Goal: Task Accomplishment & Management: Manage account settings

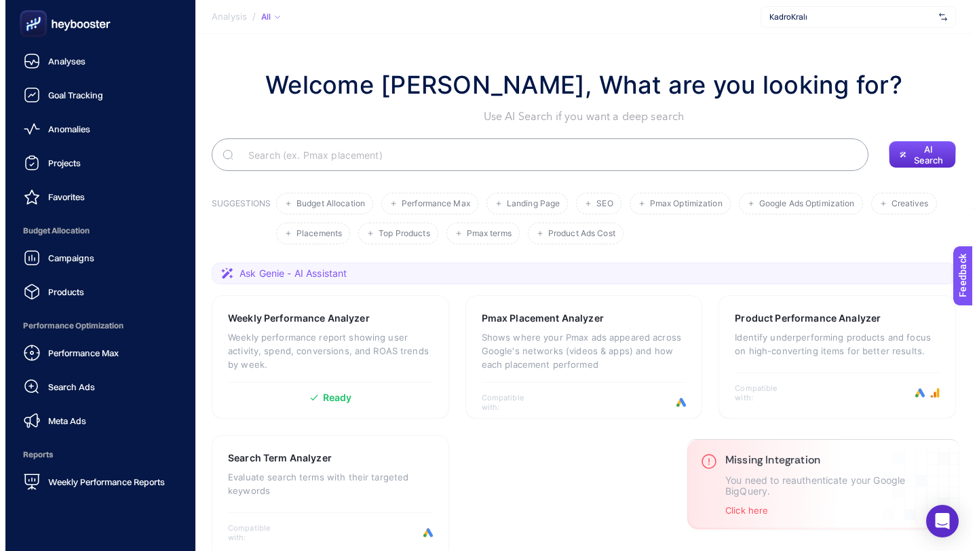
scroll to position [107, 0]
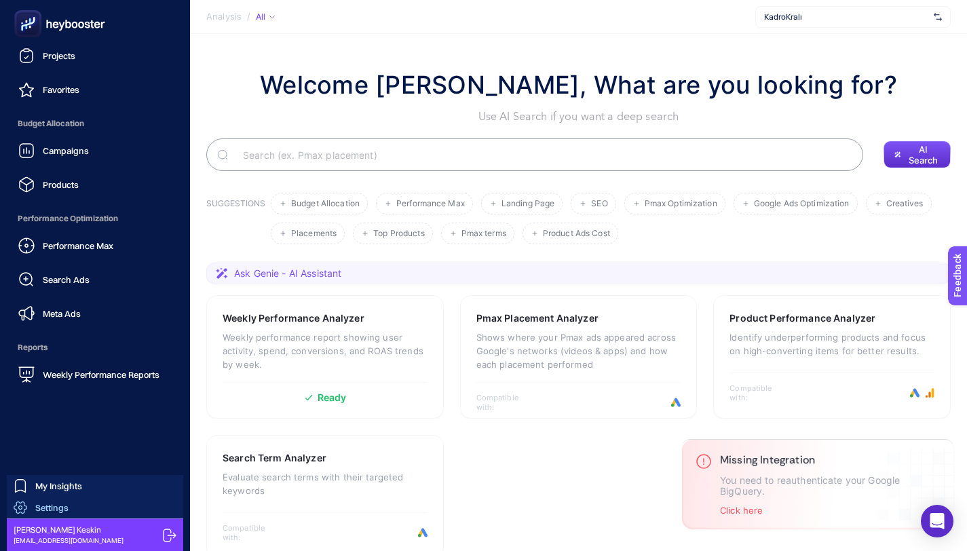
click at [49, 512] on span "Settings" at bounding box center [51, 507] width 33 height 11
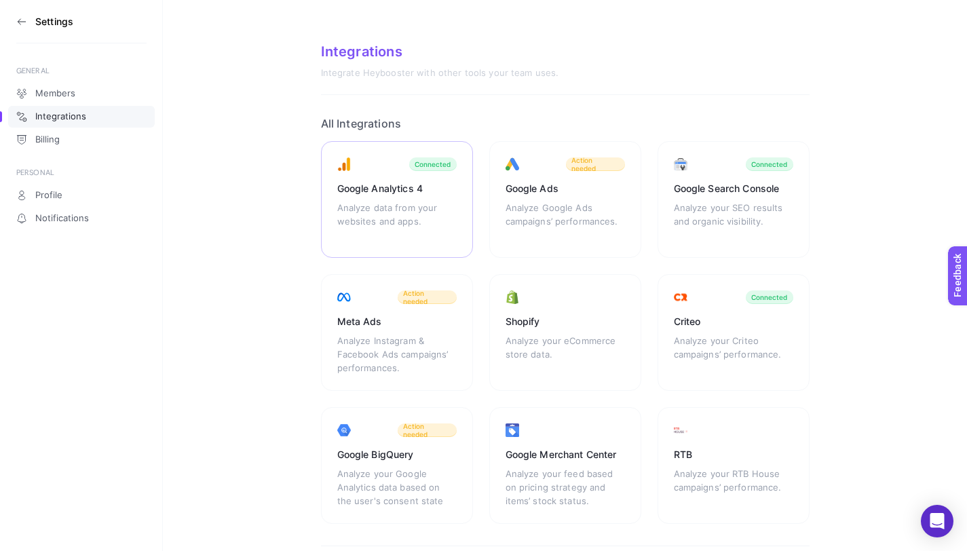
click at [388, 188] on div "Google Analytics 4" at bounding box center [396, 189] width 119 height 14
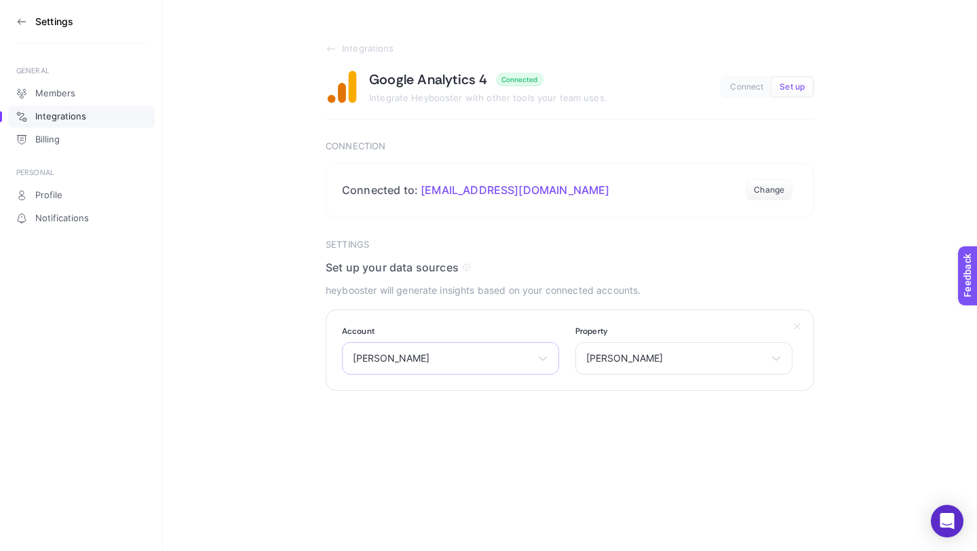
click at [409, 374] on div "[PERSON_NAME] neyapardi MotoTourMate ilteris github blog ga4 Url Checker Flask …" at bounding box center [450, 358] width 217 height 33
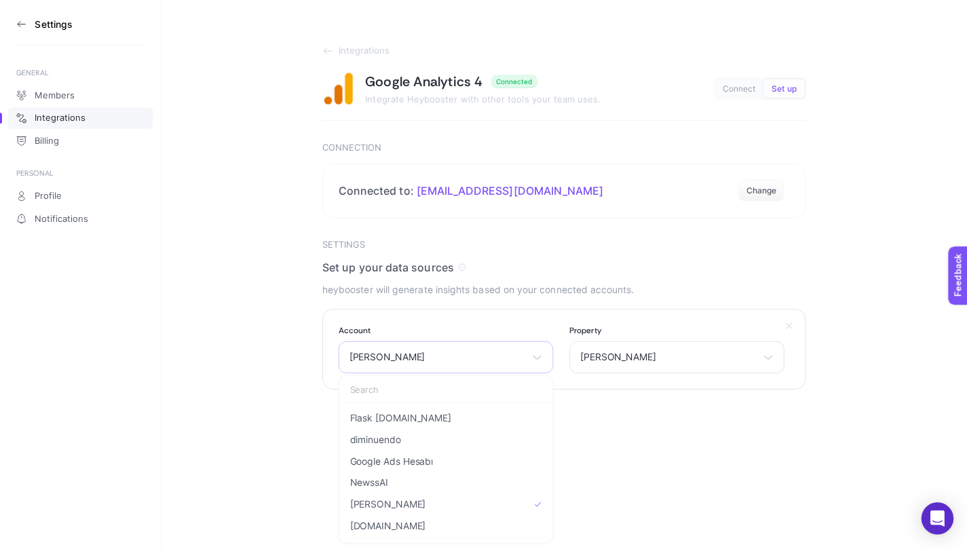
scroll to position [103, 0]
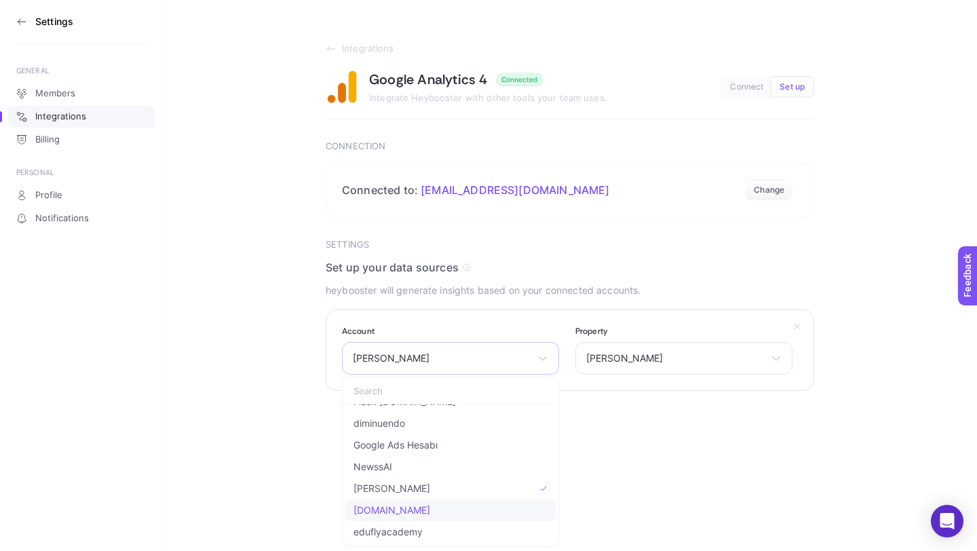
click at [412, 503] on li "[DOMAIN_NAME]" at bounding box center [450, 511] width 210 height 22
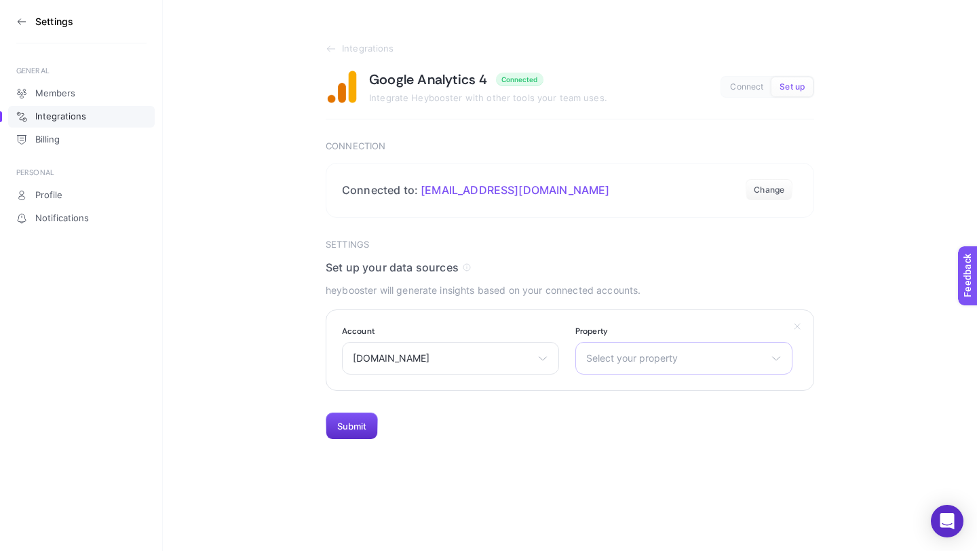
click at [643, 350] on div "Select your property [DOMAIN_NAME]" at bounding box center [684, 358] width 217 height 33
click at [628, 415] on span "[DOMAIN_NAME]" at bounding box center [625, 418] width 77 height 11
click at [360, 432] on button "Submit" at bounding box center [352, 426] width 52 height 27
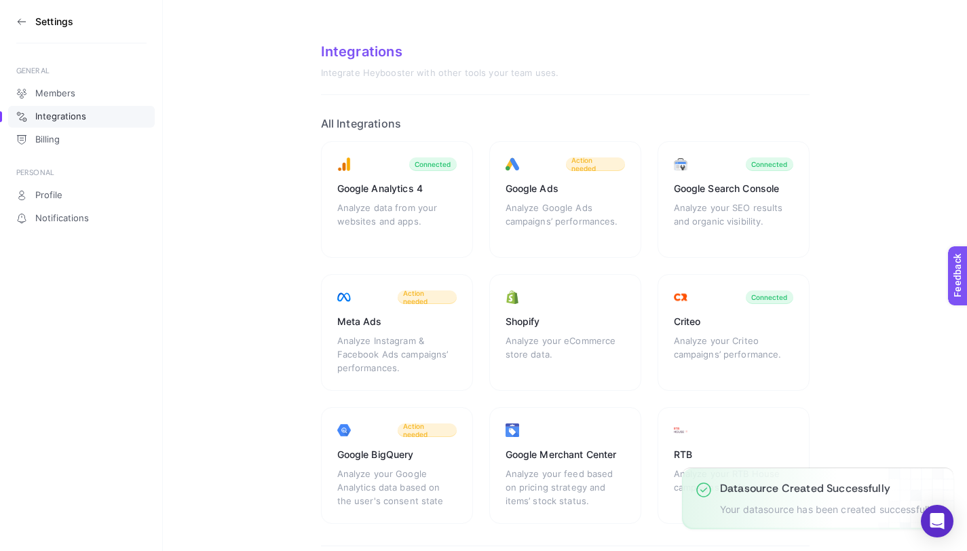
click at [21, 26] on icon at bounding box center [21, 21] width 11 height 11
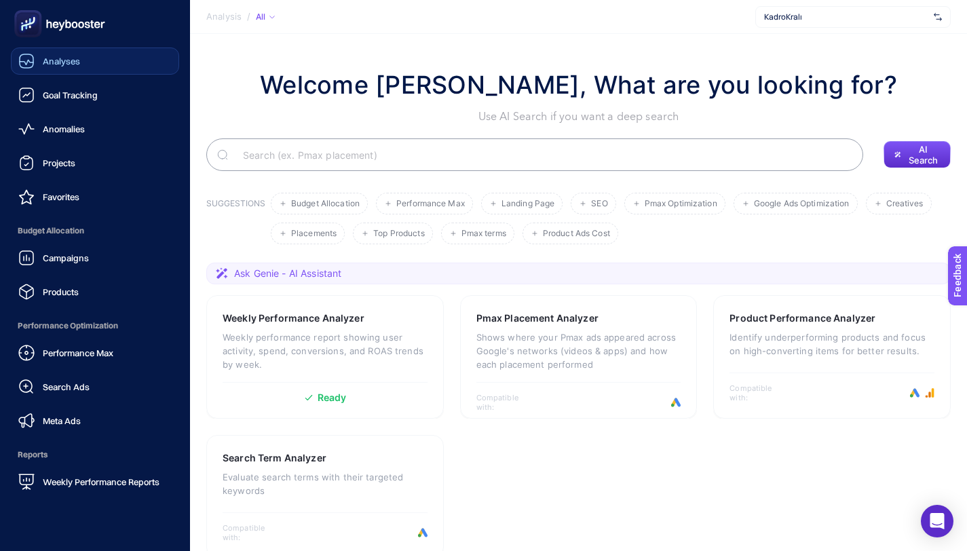
click at [69, 67] on div "Analyses" at bounding box center [49, 61] width 62 height 16
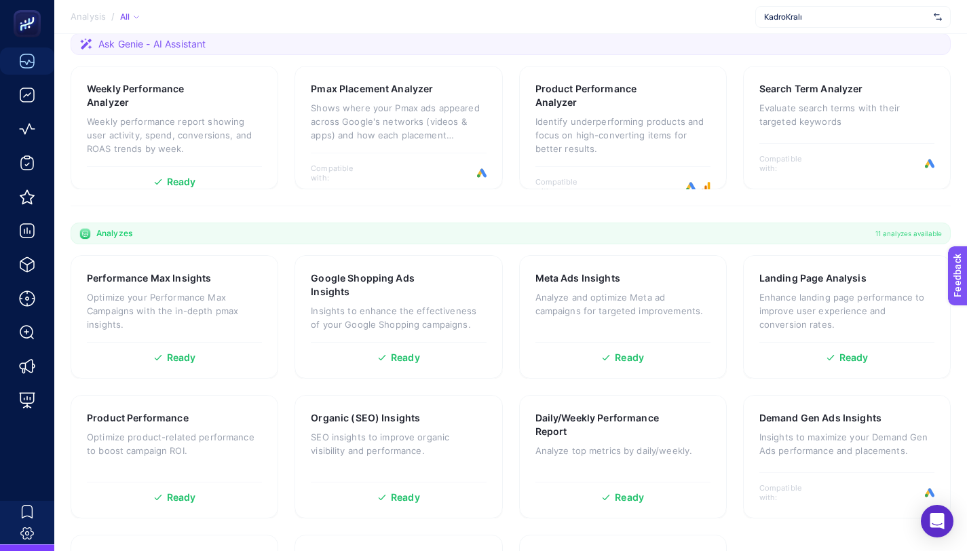
scroll to position [229, 0]
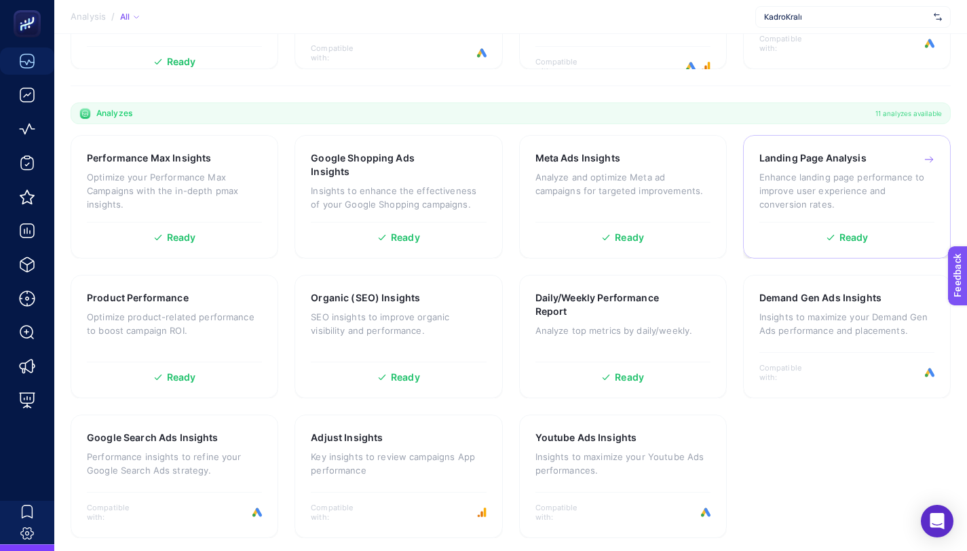
click at [876, 168] on div "Landing Page Analysis Enhance landing page performance to improve user experien…" at bounding box center [847, 186] width 175 height 71
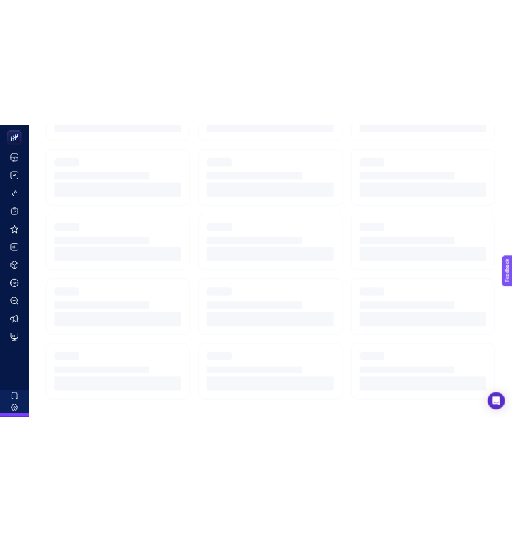
scroll to position [10, 0]
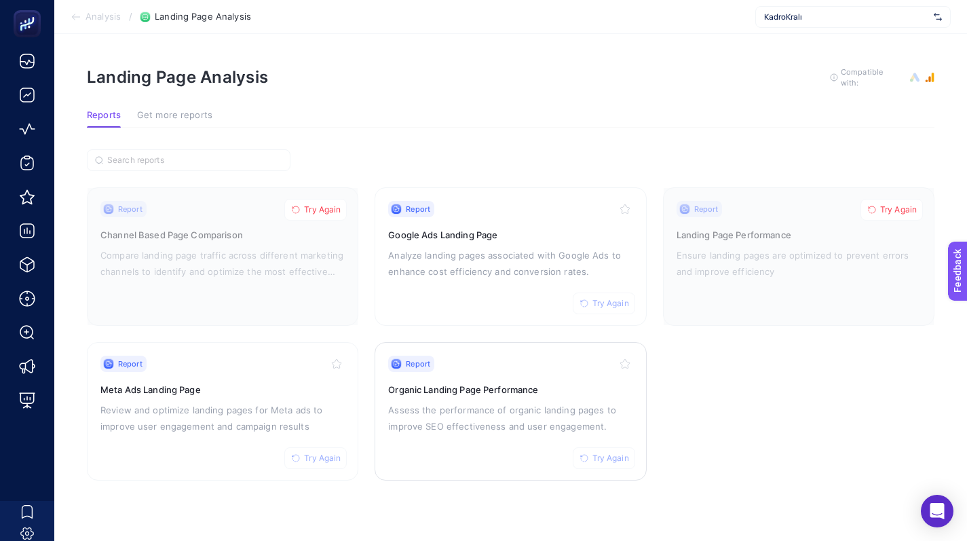
click at [597, 453] on span "Try Again" at bounding box center [611, 458] width 37 height 11
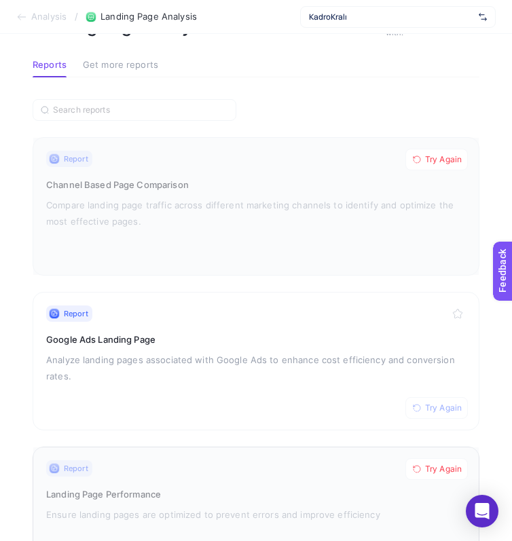
scroll to position [434, 0]
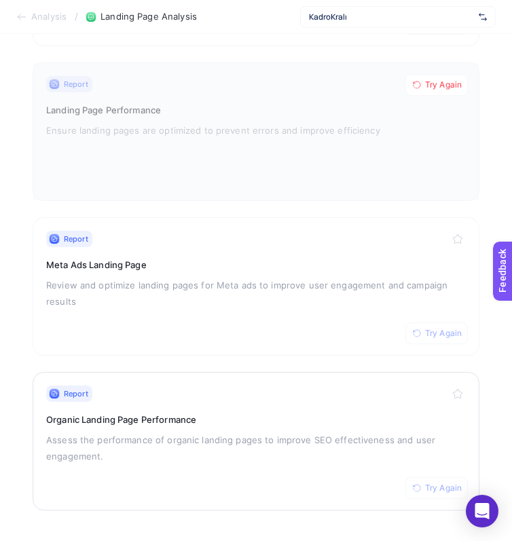
click at [227, 434] on p "Assess the performance of organic landing pages to improve SEO effectiveness an…" at bounding box center [255, 448] width 419 height 33
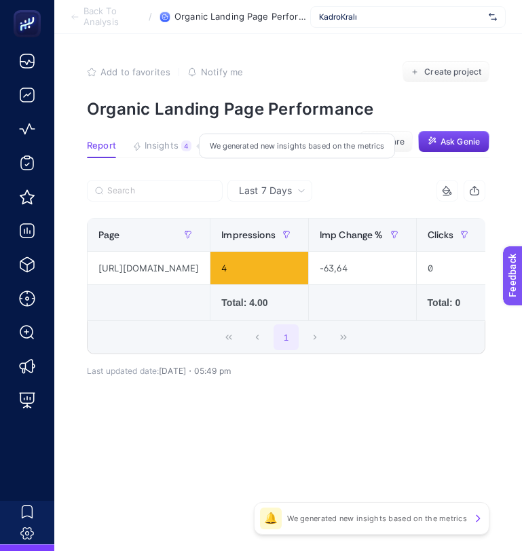
click at [174, 153] on button "Insights 4 We generated new insights based on the metrics" at bounding box center [161, 150] width 59 height 18
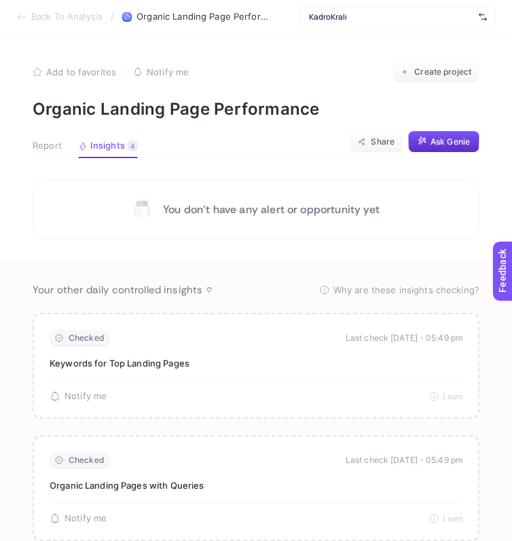
click at [62, 146] on span "Report" at bounding box center [47, 146] width 29 height 11
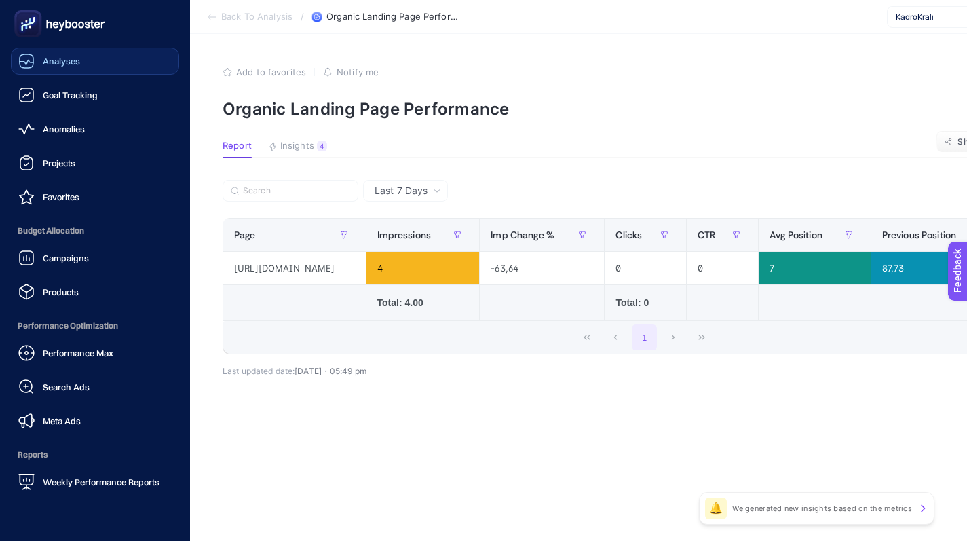
click at [70, 53] on div "Analyses" at bounding box center [49, 61] width 62 height 16
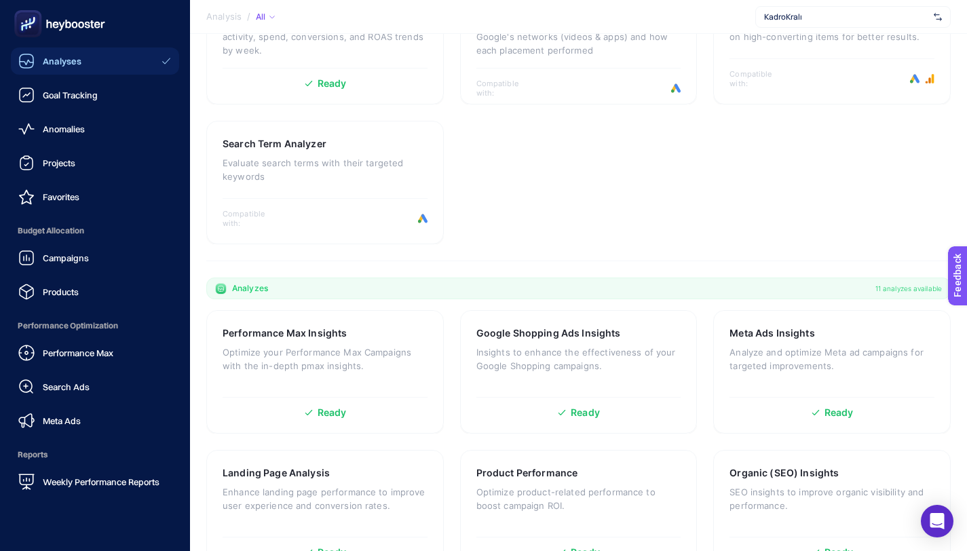
scroll to position [350, 0]
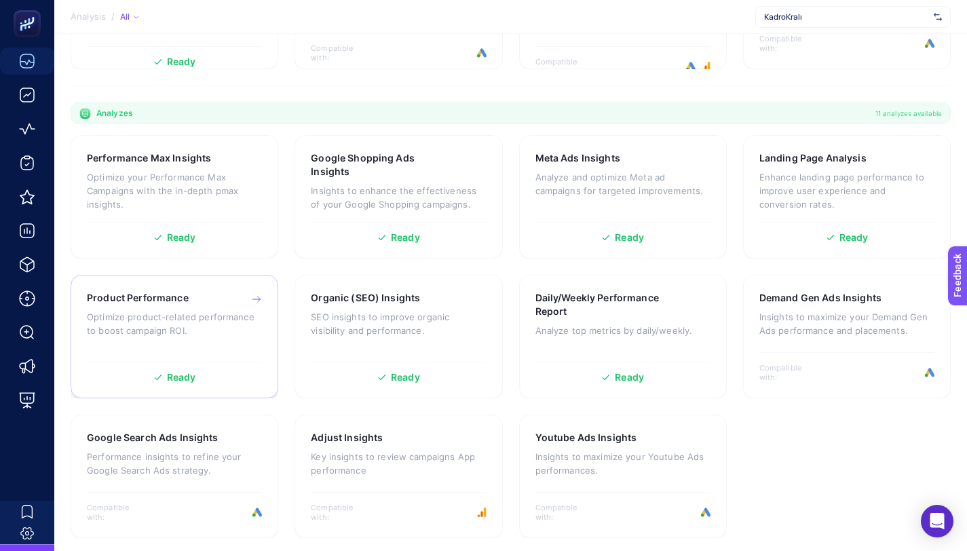
click at [207, 339] on div "Product Performance Optimize product-related performance to boost campaign ROI." at bounding box center [174, 323] width 175 height 64
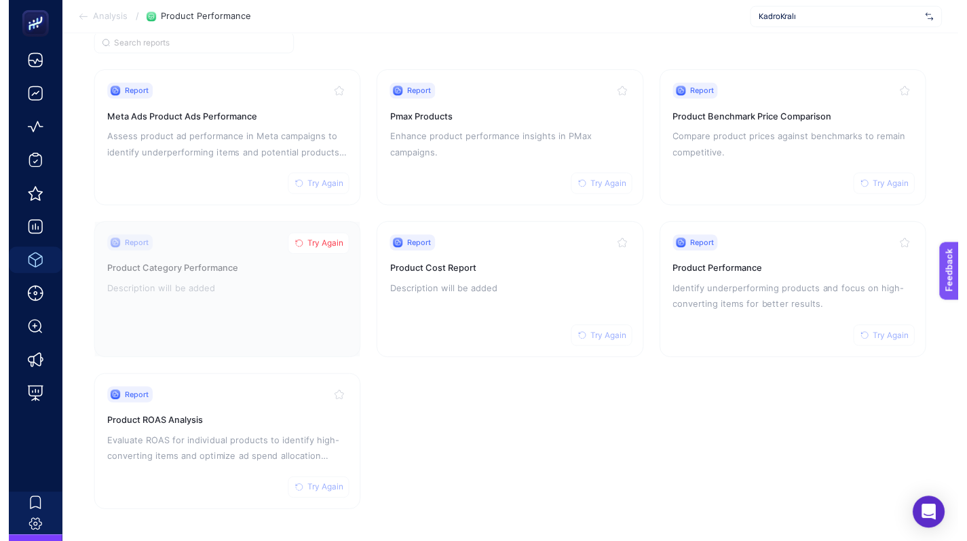
scroll to position [125, 0]
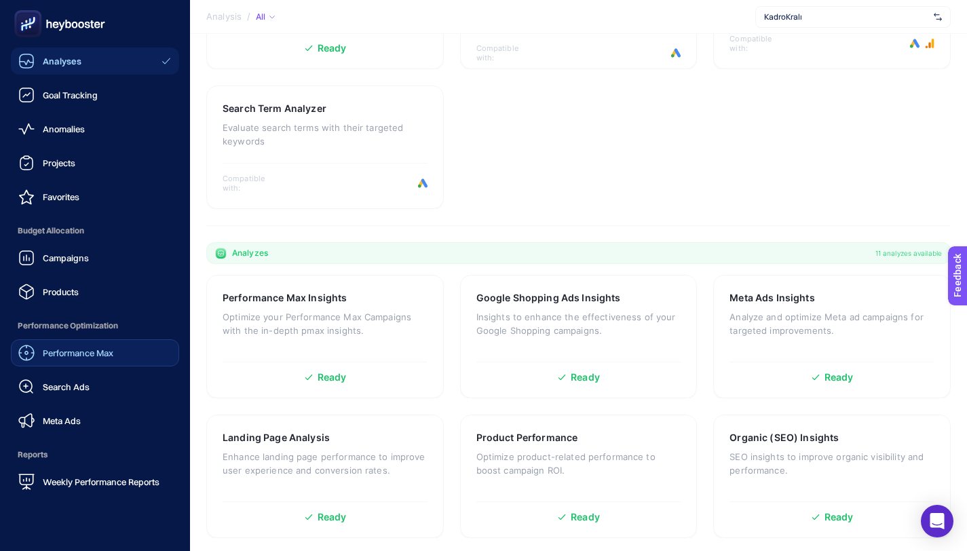
scroll to position [107, 0]
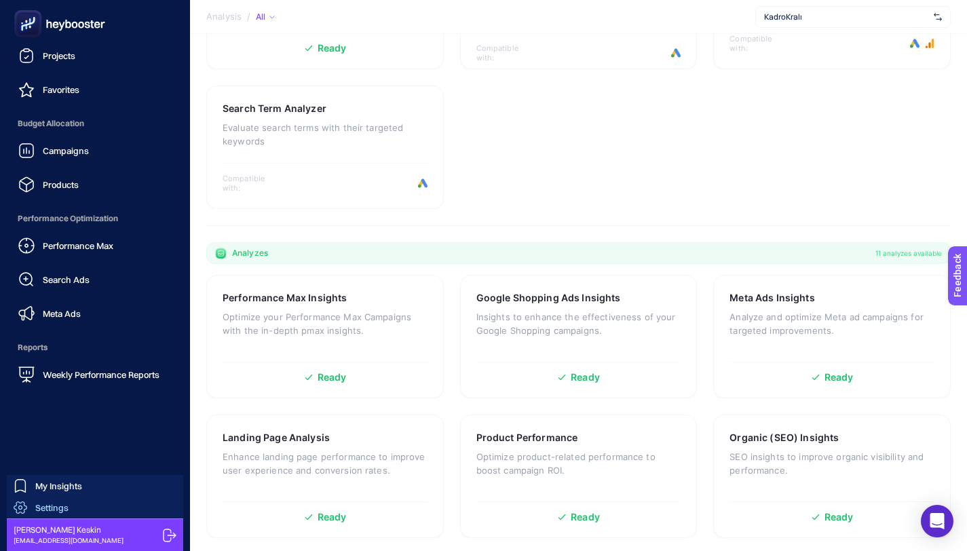
click at [68, 502] on span "Settings" at bounding box center [51, 507] width 33 height 11
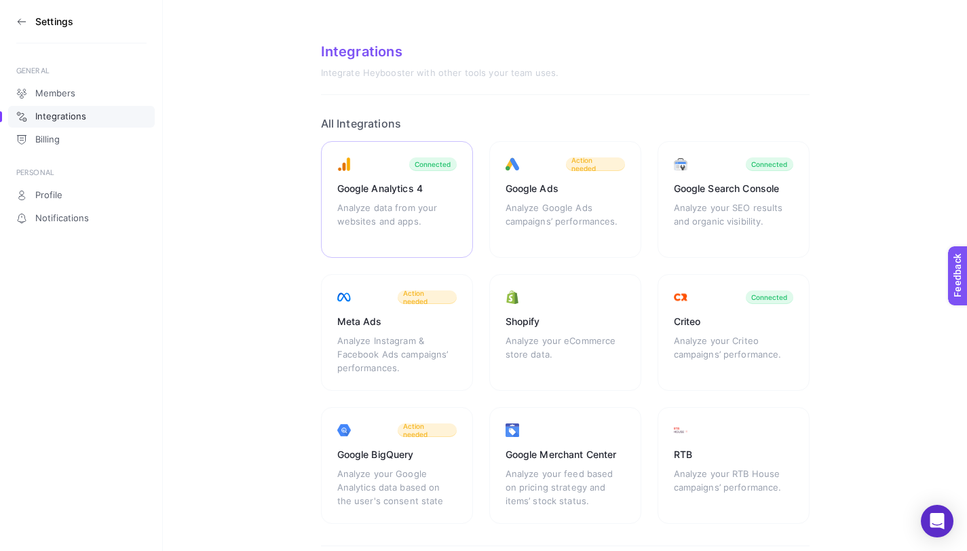
click at [411, 194] on div "Google Analytics 4" at bounding box center [396, 189] width 119 height 14
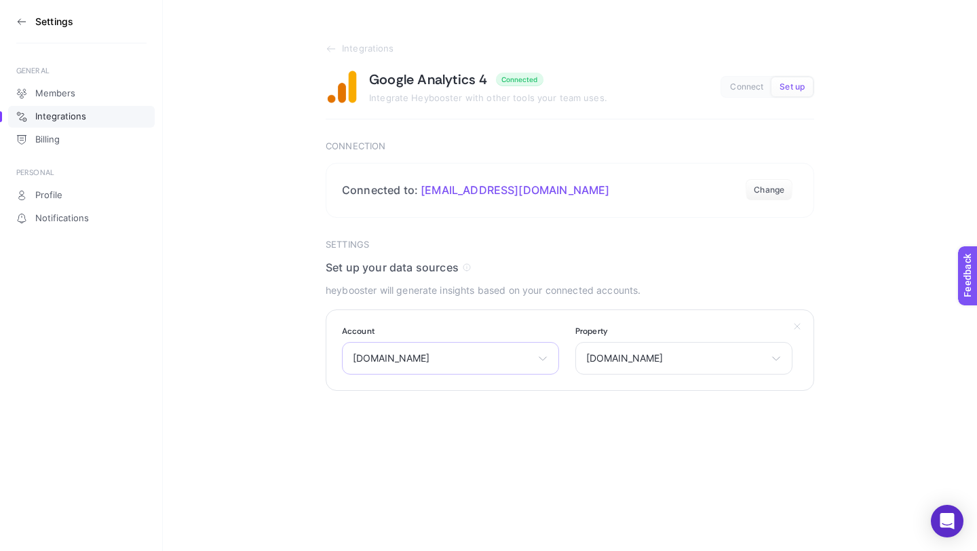
click at [520, 361] on span "[DOMAIN_NAME]" at bounding box center [442, 358] width 179 height 11
click at [501, 356] on span "[DOMAIN_NAME]" at bounding box center [442, 358] width 179 height 11
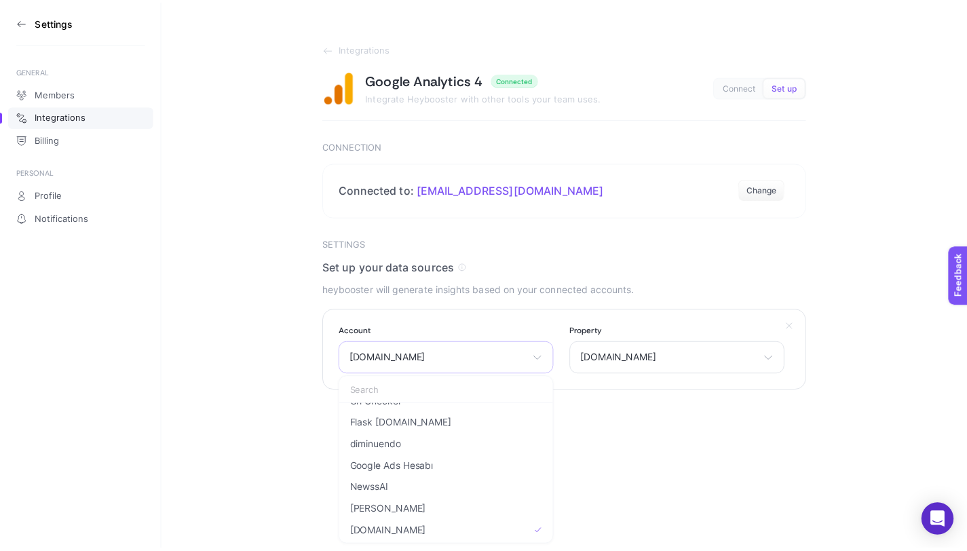
scroll to position [103, 0]
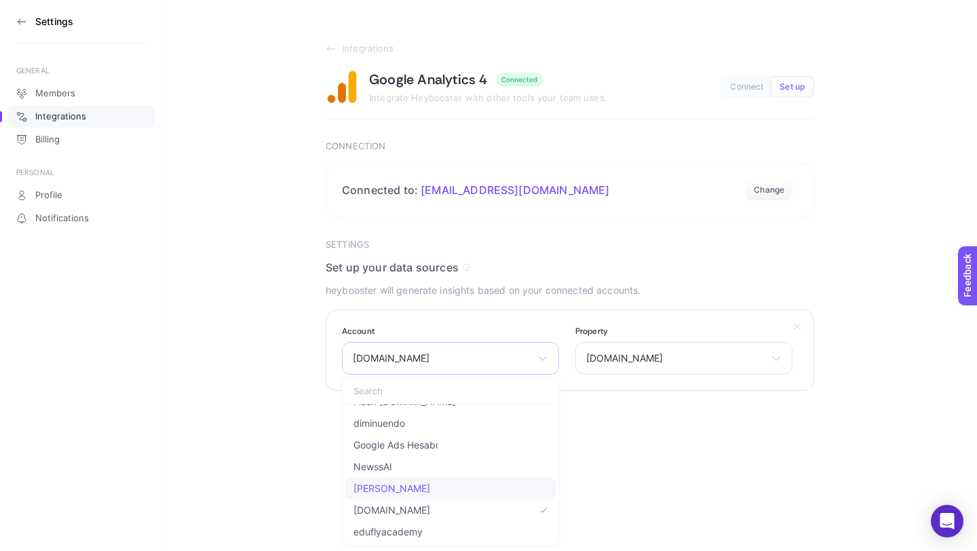
click at [401, 494] on span "[PERSON_NAME]" at bounding box center [392, 488] width 77 height 11
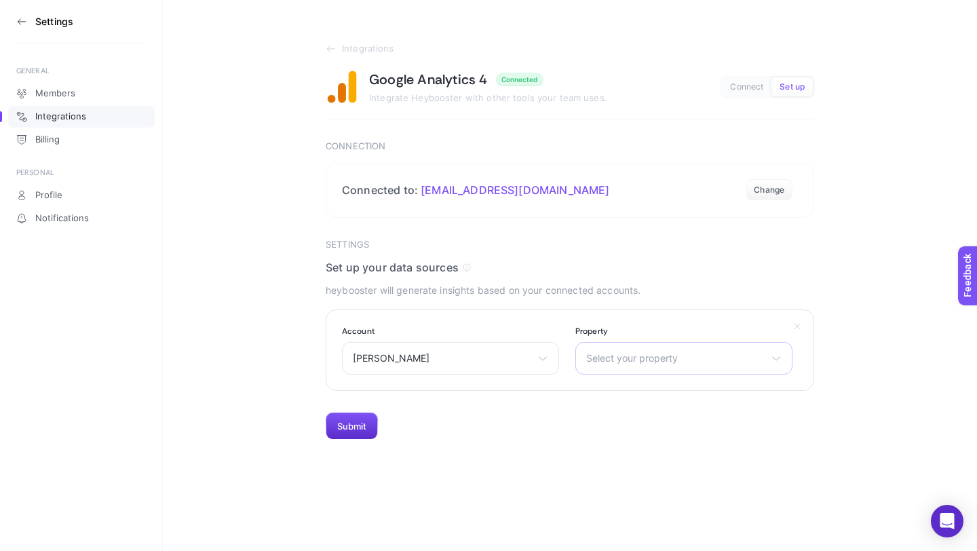
click at [680, 362] on span "Select your property" at bounding box center [675, 358] width 179 height 11
click at [624, 424] on li "[PERSON_NAME]" at bounding box center [684, 418] width 210 height 22
click at [374, 421] on button "Submit" at bounding box center [352, 426] width 52 height 27
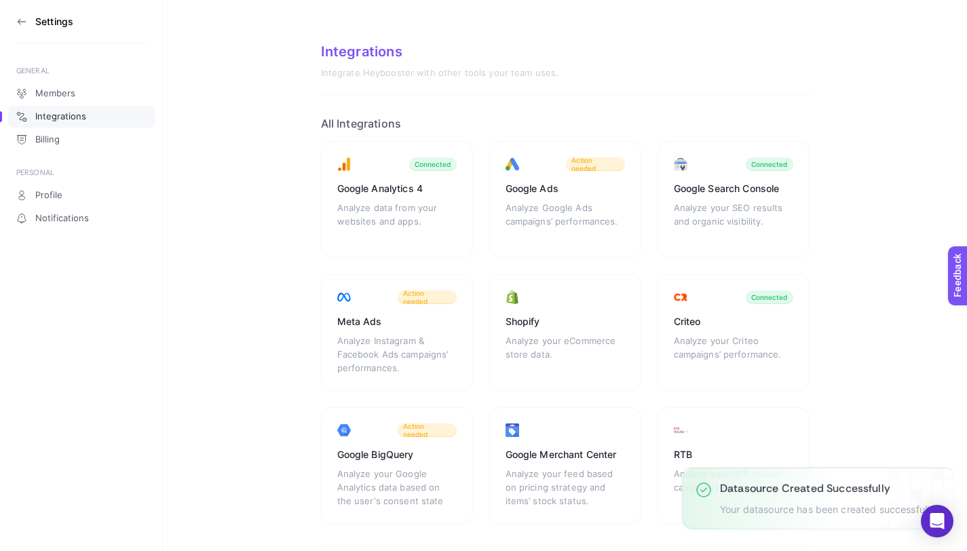
click at [22, 27] on section "Settings" at bounding box center [81, 21] width 130 height 43
click at [18, 16] on icon at bounding box center [21, 21] width 11 height 11
